Goal: Ask a question

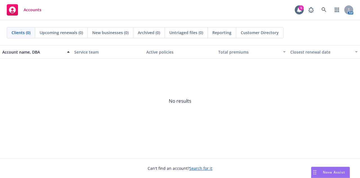
click at [334, 171] on span "Nova Assist" at bounding box center [334, 171] width 22 height 5
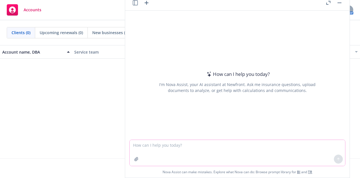
click at [236, 152] on textarea at bounding box center [238, 153] width 216 height 26
paste textarea "I studied the reports and I think I know exactly what is being done but would s…"
type textarea "Can you fix this sentence: I studied the reports and I think I know exactly wha…"
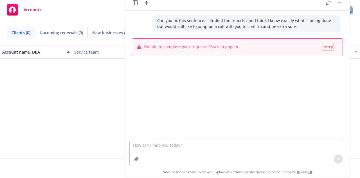
click at [324, 46] on span "retry" at bounding box center [329, 46] width 10 height 5
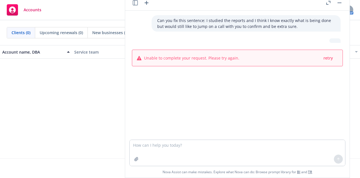
click at [339, 3] on rect "button" at bounding box center [340, 3] width 4 height 1
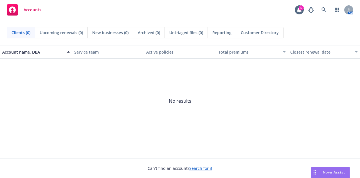
click at [325, 172] on span "Nova Assist" at bounding box center [334, 171] width 22 height 5
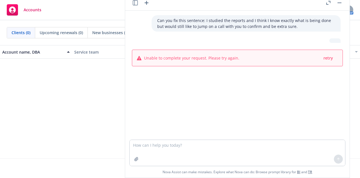
click at [340, 3] on rect "button" at bounding box center [340, 3] width 4 height 1
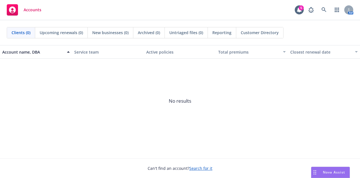
click at [325, 169] on div "Nova Assist" at bounding box center [331, 172] width 38 height 11
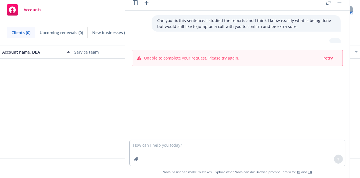
click at [338, 6] on button at bounding box center [339, 2] width 7 height 7
